Goal: Transaction & Acquisition: Purchase product/service

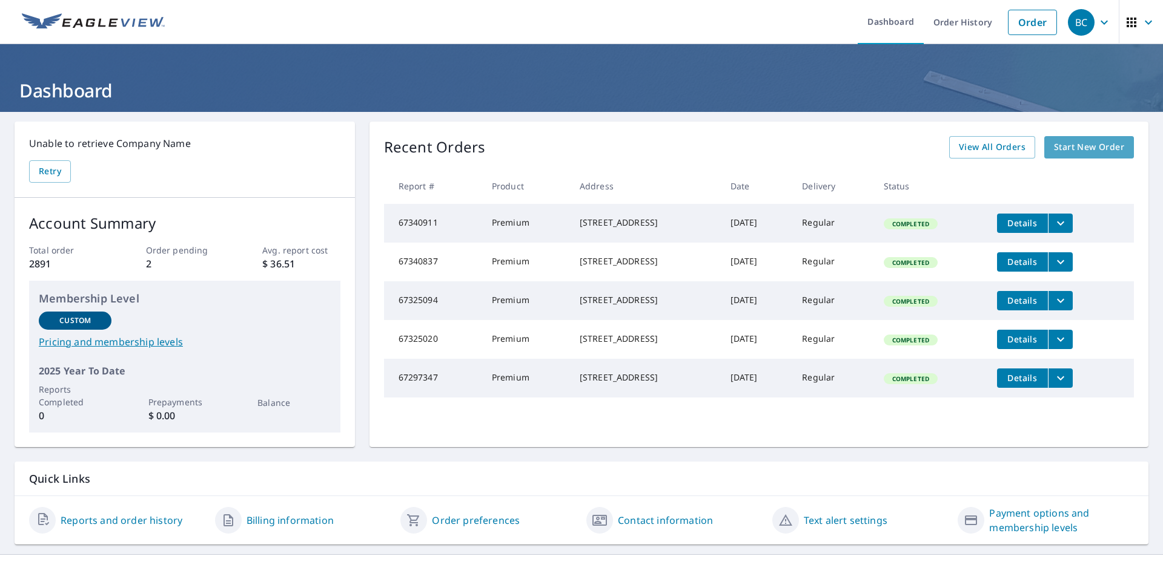
click at [1063, 148] on span "Start New Order" at bounding box center [1089, 147] width 70 height 15
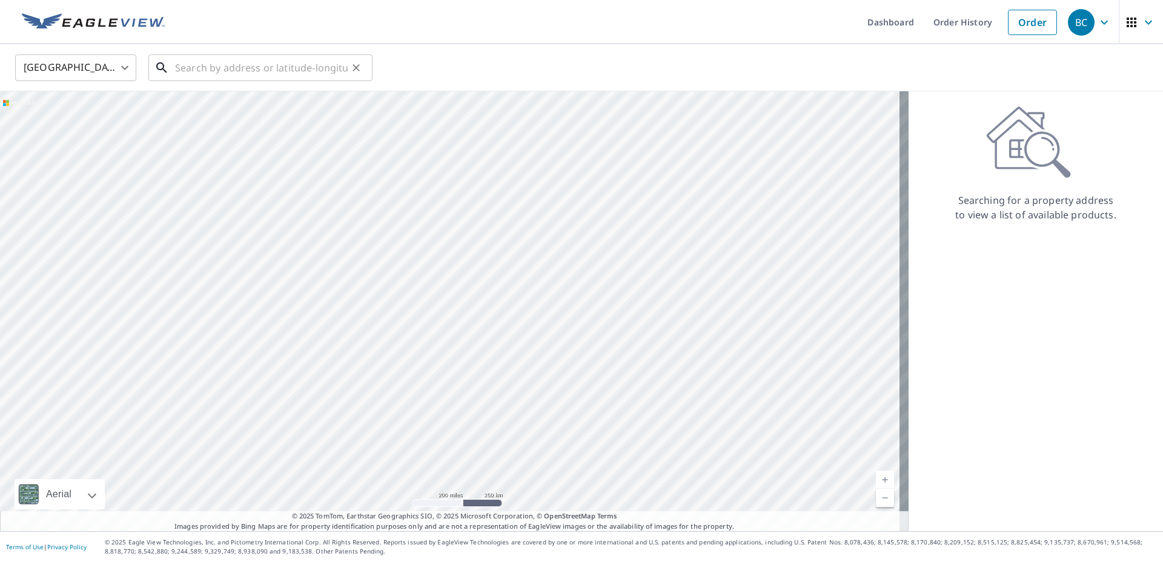
click at [237, 68] on input "text" at bounding box center [261, 68] width 173 height 34
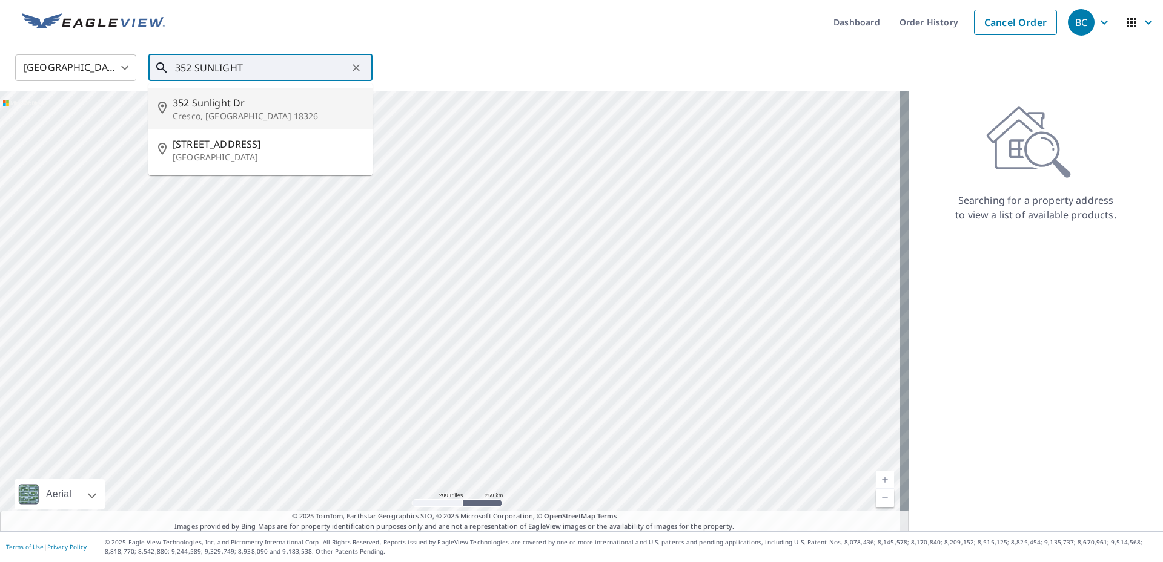
click at [225, 103] on span "352 Sunlight Dr" at bounding box center [268, 103] width 190 height 15
type input "[STREET_ADDRESS][PERSON_NAME]"
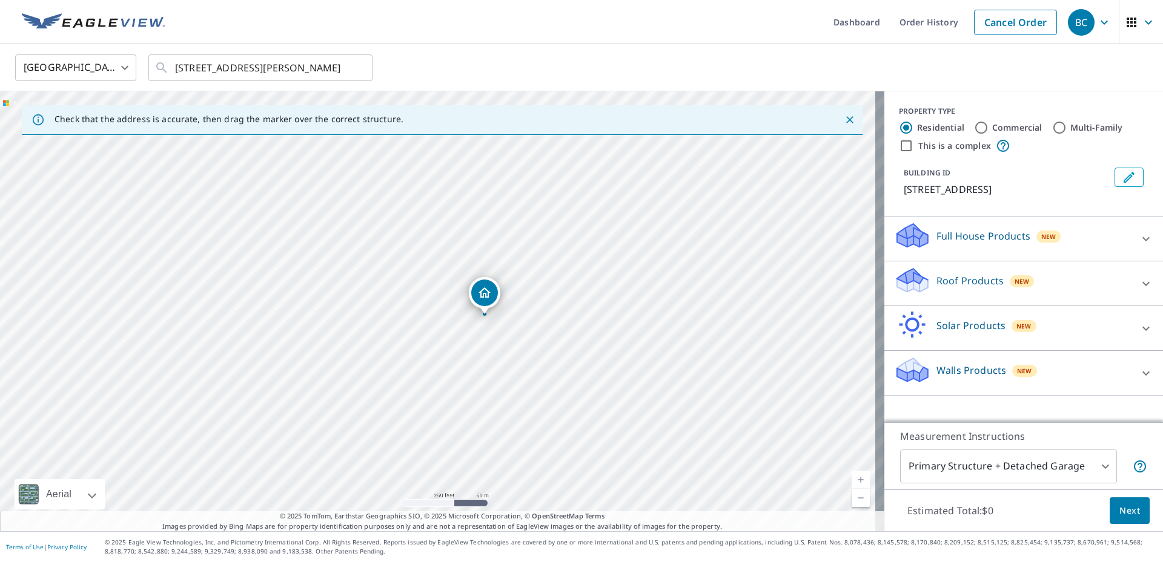
click at [1118, 280] on div "Roof Products New" at bounding box center [1012, 283] width 237 height 35
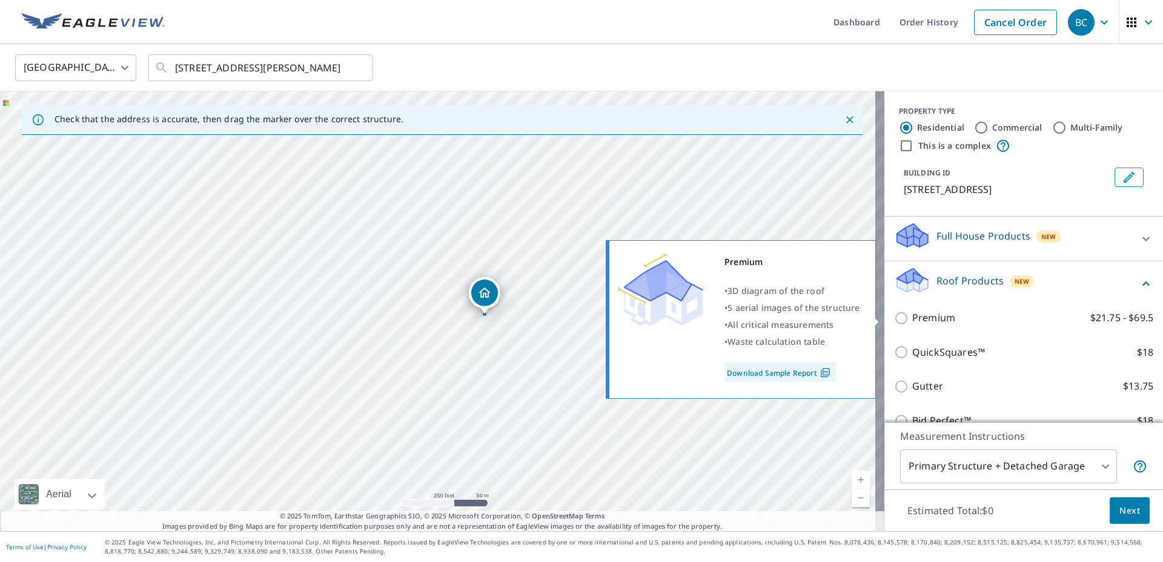
click at [926, 314] on p "Premium" at bounding box center [933, 318] width 43 height 15
click at [912, 314] on input "Premium $21.75 - $69.5" at bounding box center [903, 318] width 18 height 15
checkbox input "true"
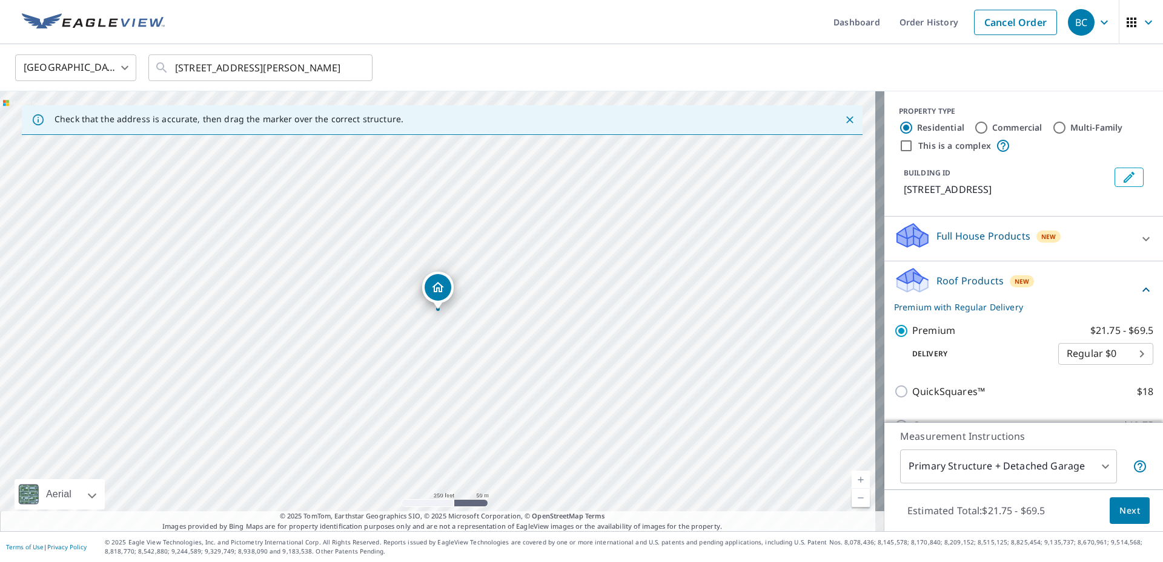
click at [1119, 512] on span "Next" at bounding box center [1129, 511] width 21 height 15
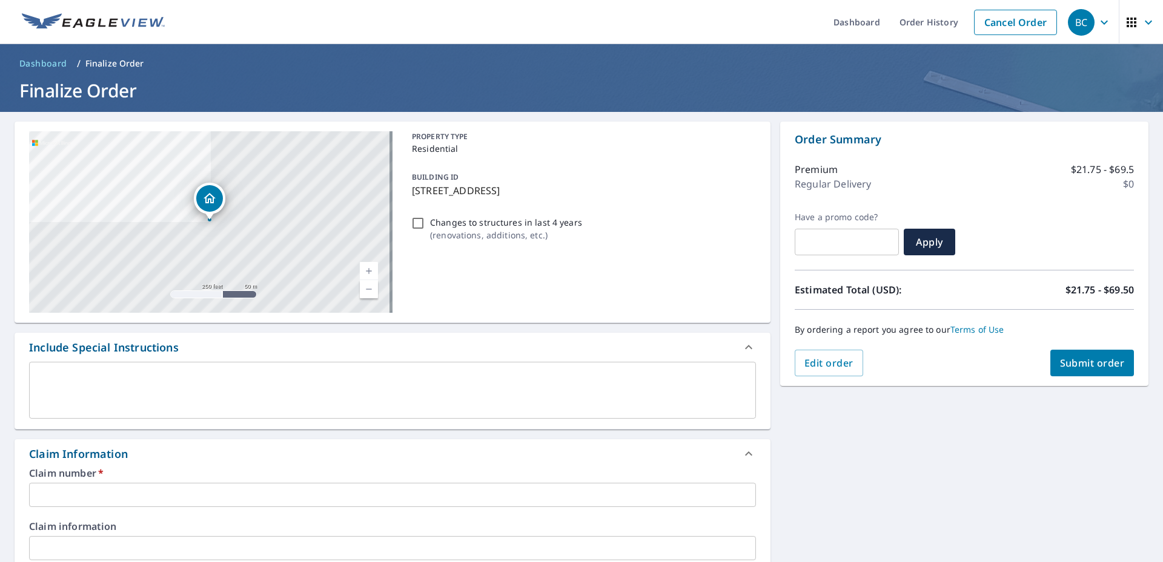
scroll to position [121, 0]
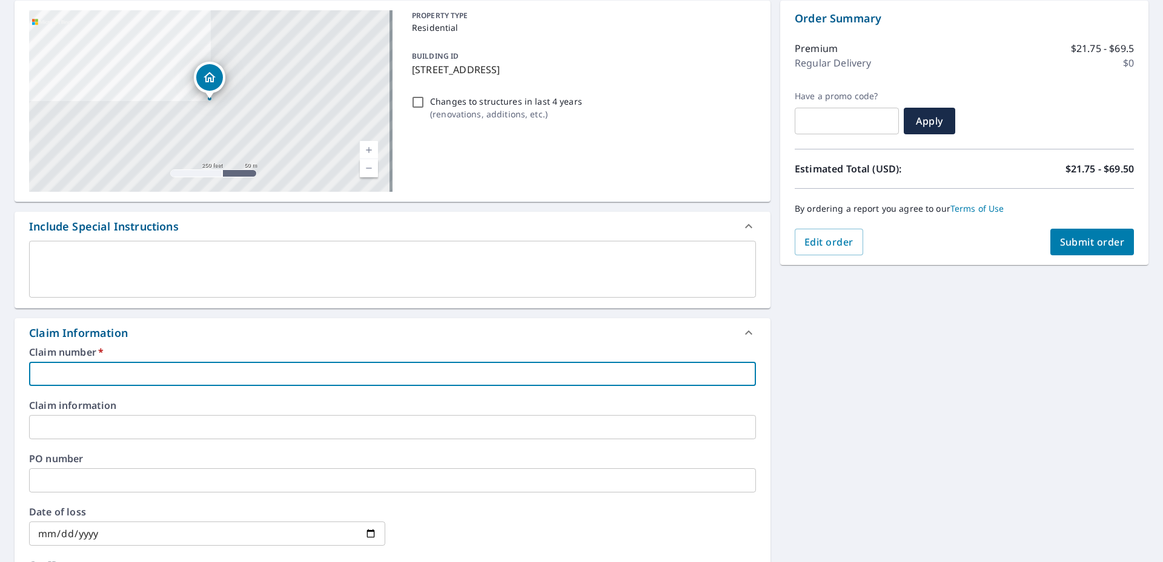
paste input "3553081"
type input "3553081"
checkbox input "true"
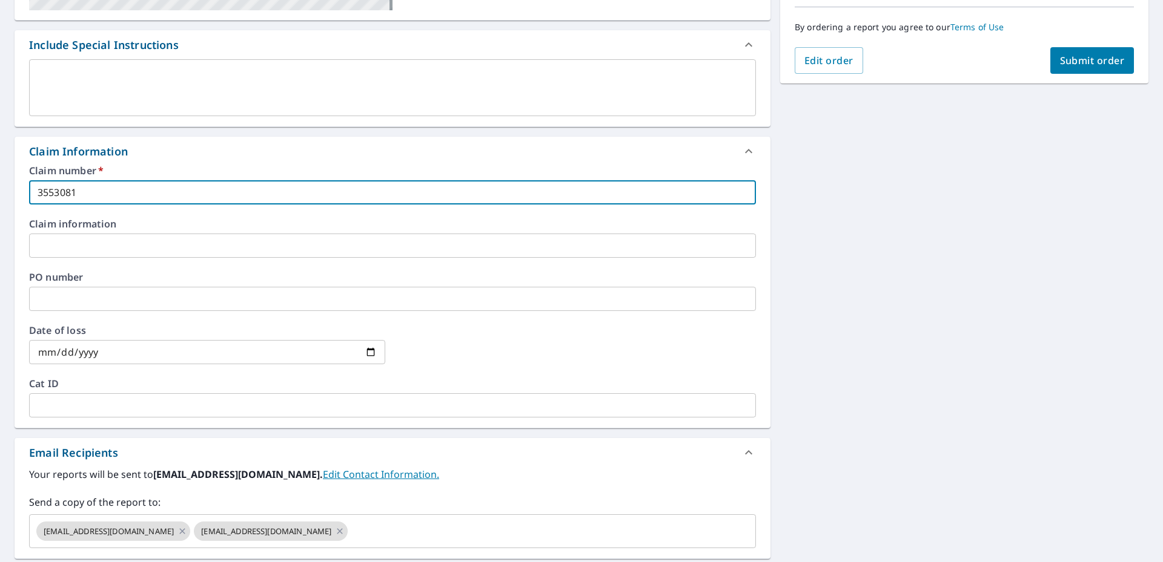
scroll to position [363, 0]
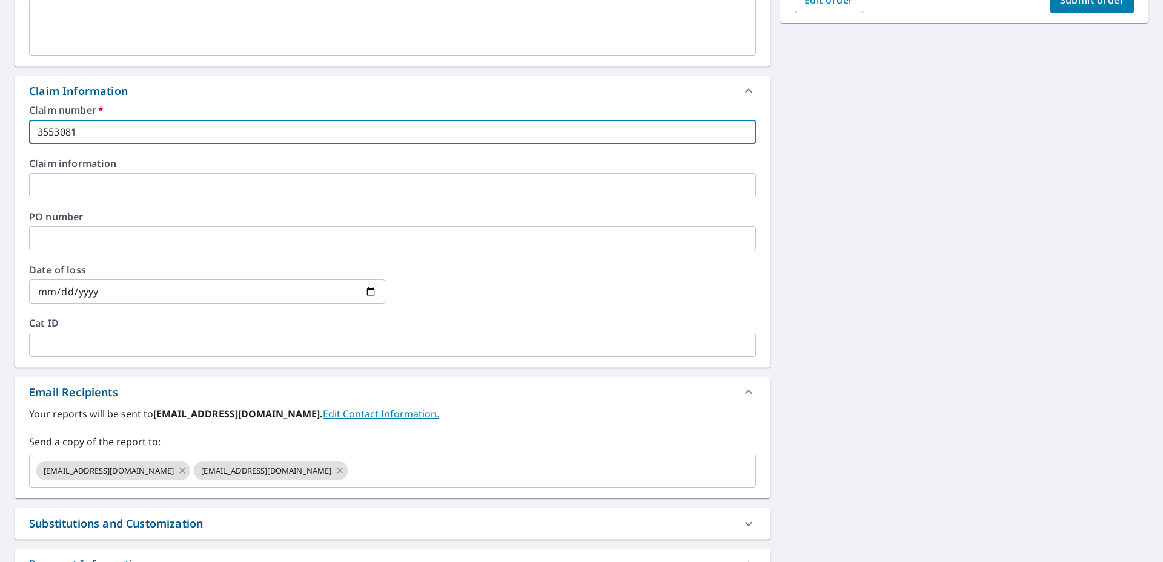
type input "3553081"
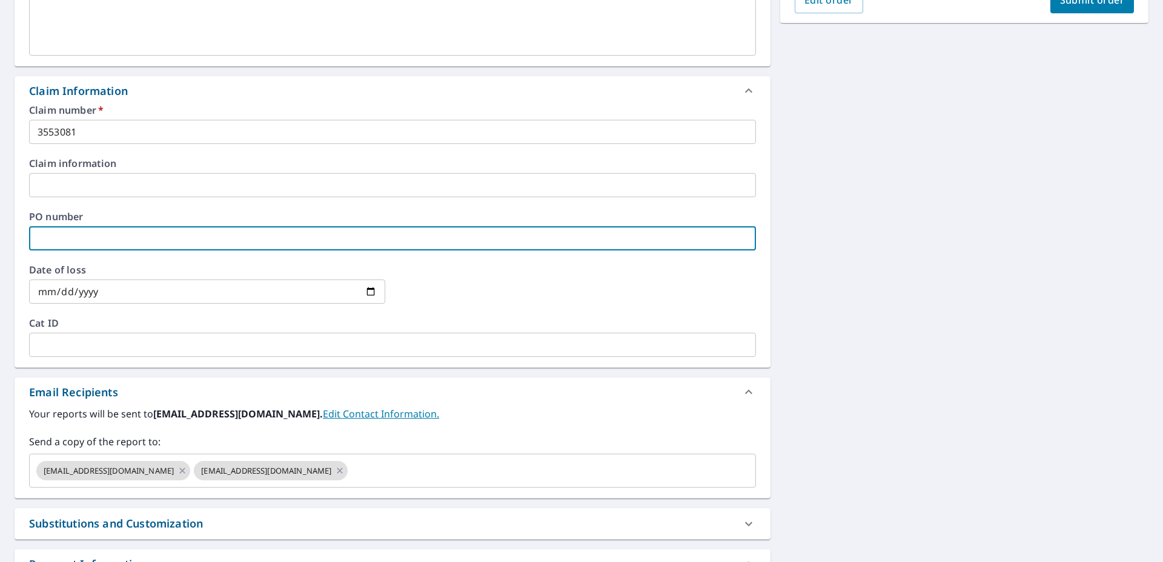
paste input "3553081"
type input "3553081"
checkbox input "true"
type input "3553081"
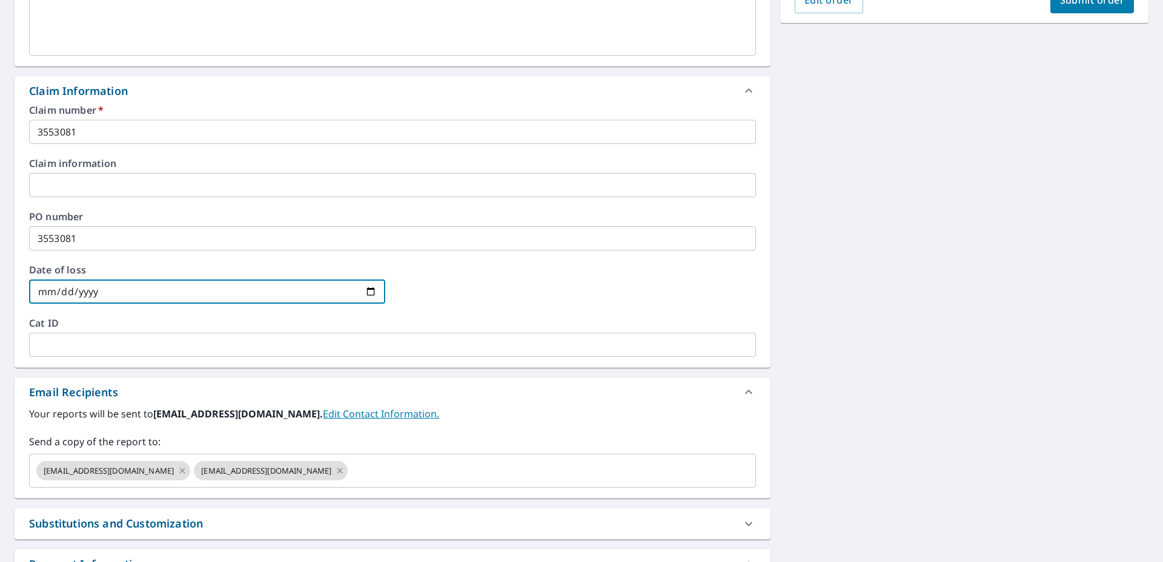
click at [368, 290] on input "date" at bounding box center [207, 292] width 356 height 24
type input "[DATE]"
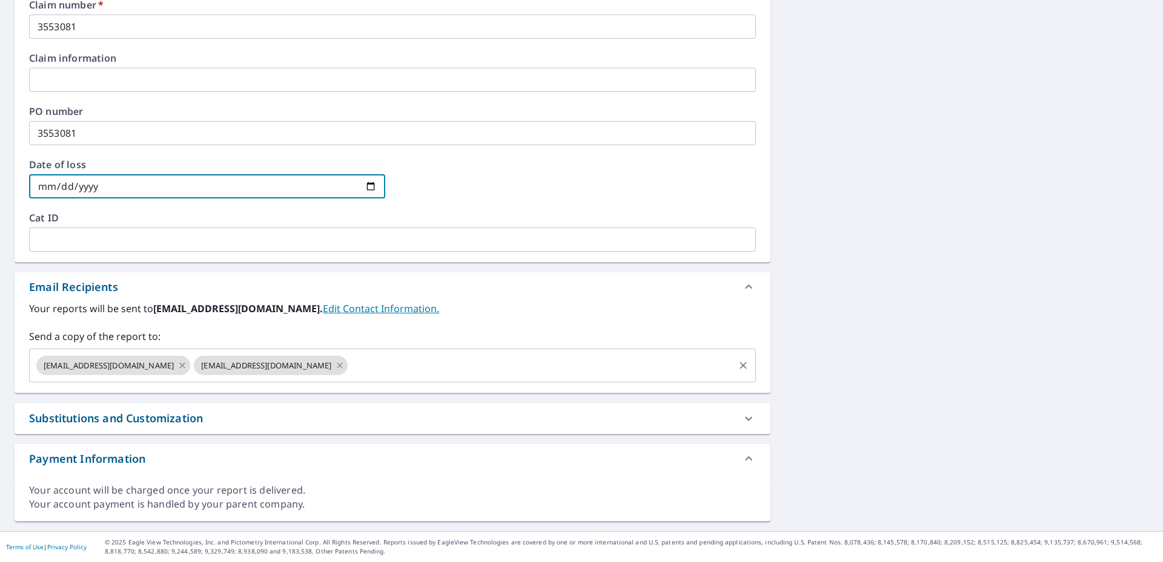
click at [177, 365] on icon at bounding box center [182, 365] width 10 height 13
checkbox input "true"
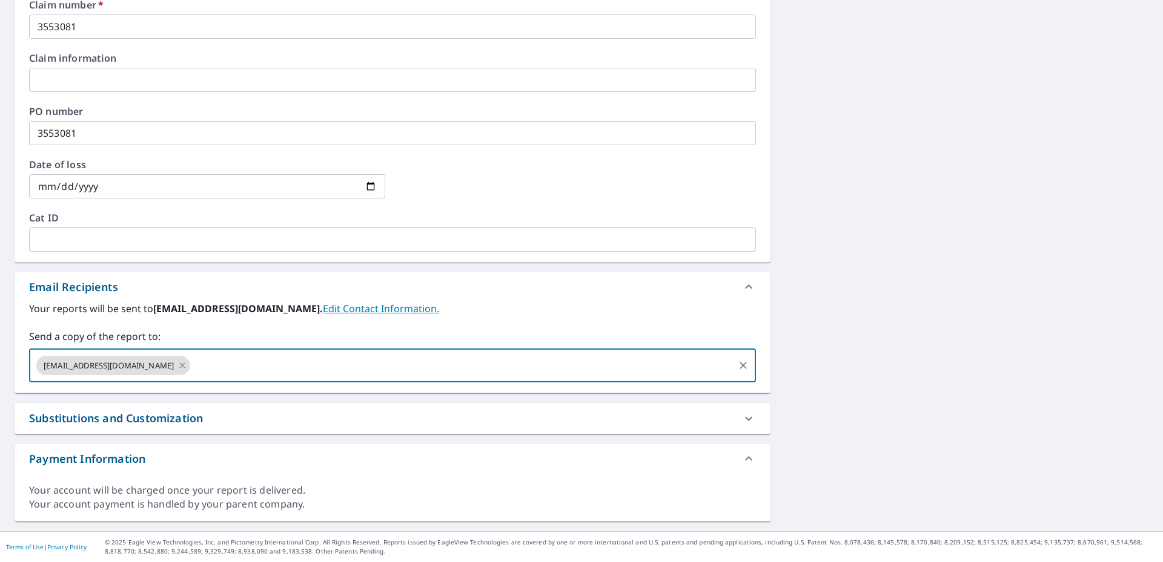
click at [200, 368] on input "text" at bounding box center [462, 365] width 540 height 23
type input "[EMAIL_ADDRESS][DOMAIN_NAME]"
checkbox input "true"
type input "[PERSON_NAME][EMAIL_ADDRESS][DOMAIN_NAME]"
checkbox input "true"
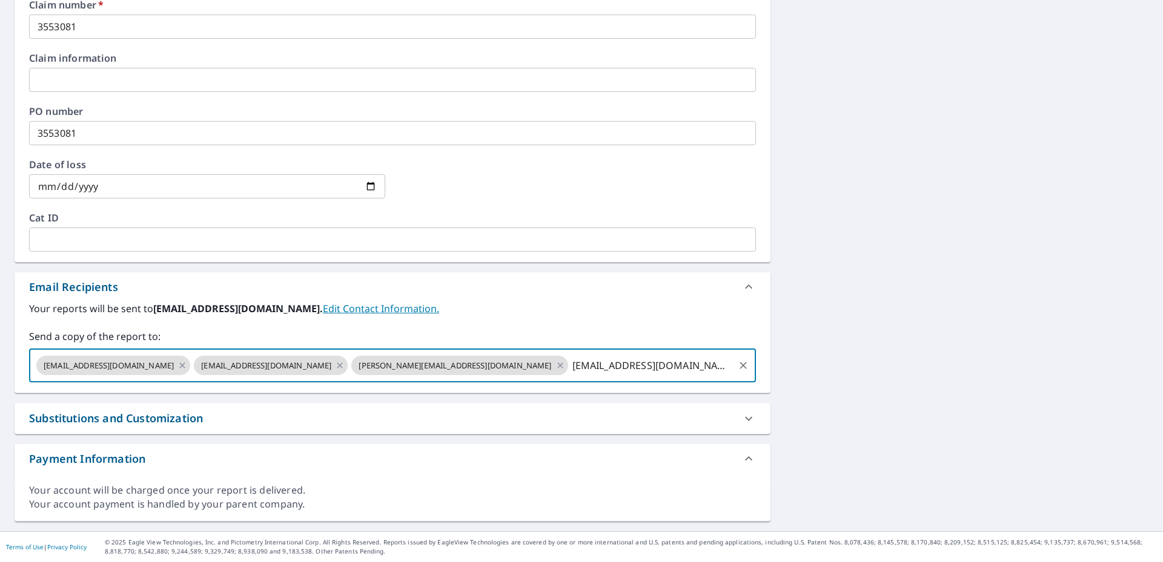
type input "[EMAIL_ADDRESS][DOMAIN_NAME]"
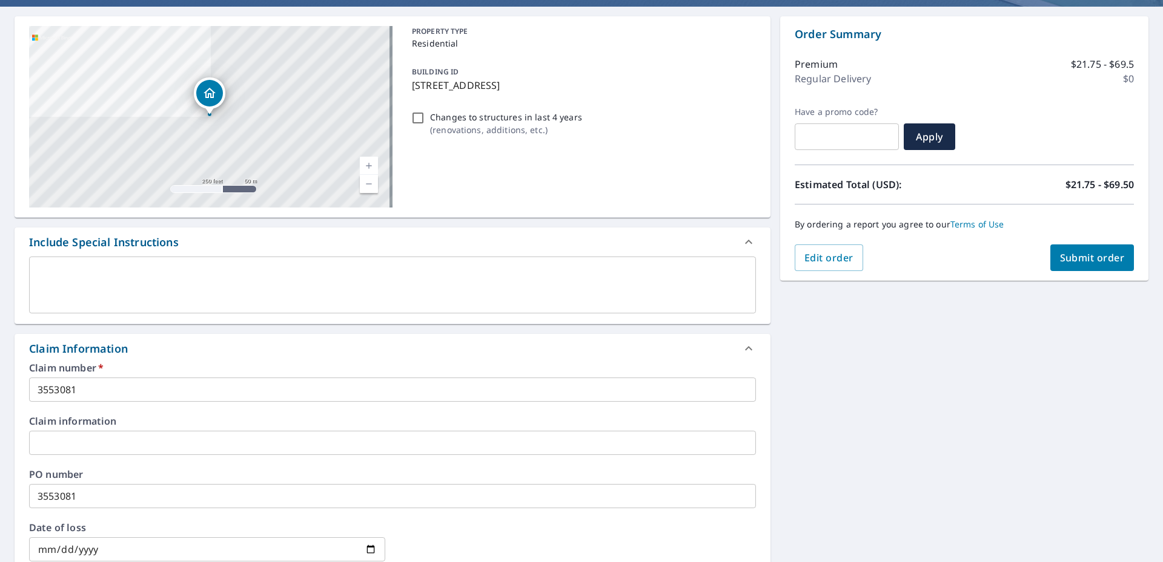
scroll to position [0, 0]
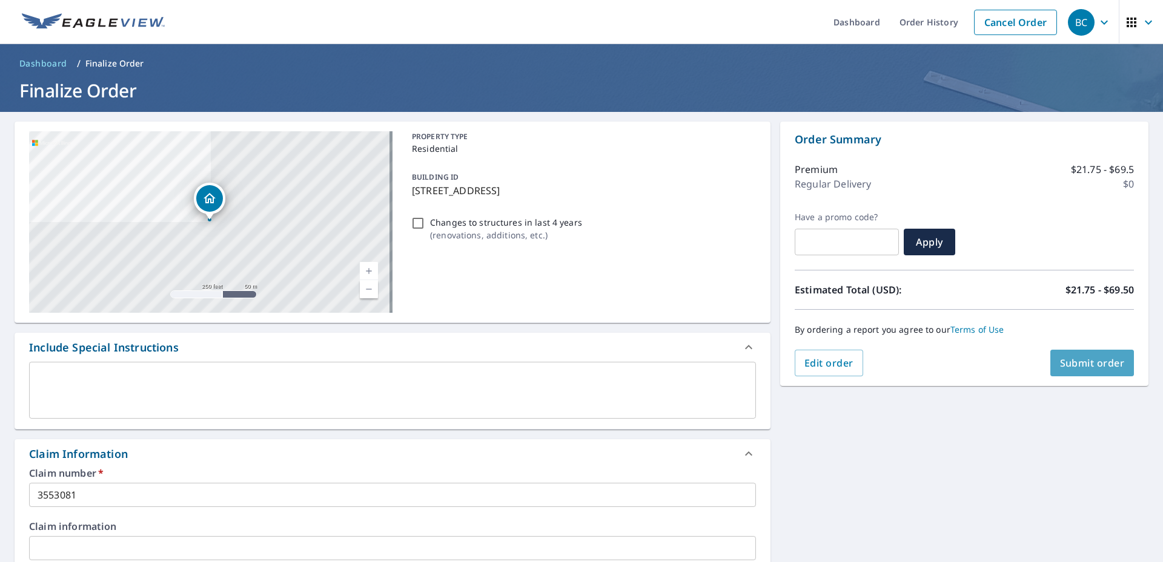
click at [1073, 357] on span "Submit order" at bounding box center [1092, 363] width 65 height 13
checkbox input "true"
